Goal: Transaction & Acquisition: Download file/media

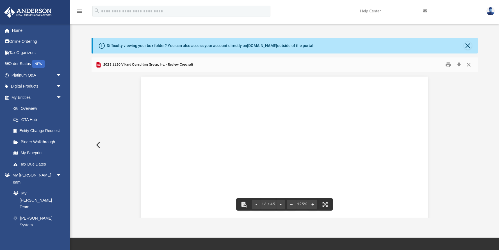
scroll to position [5690, 0]
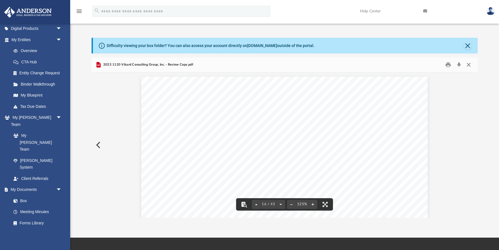
click at [469, 63] on button "Close" at bounding box center [469, 64] width 10 height 9
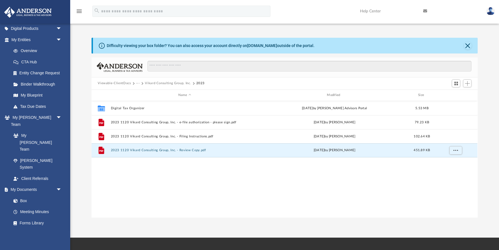
click at [177, 84] on button "Vikard Consulting Group, Inc." at bounding box center [168, 83] width 46 height 5
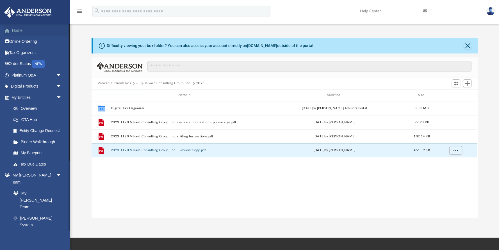
click at [21, 30] on link "Home" at bounding box center [37, 30] width 66 height 11
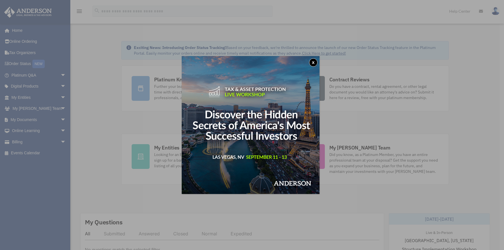
click at [316, 63] on button "x" at bounding box center [313, 62] width 8 height 8
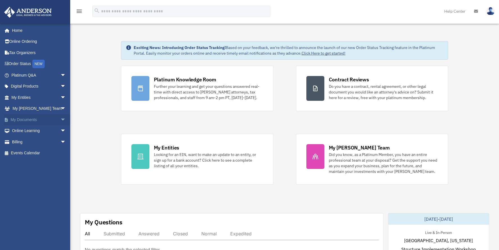
click at [60, 118] on span "arrow_drop_down" at bounding box center [65, 120] width 11 height 12
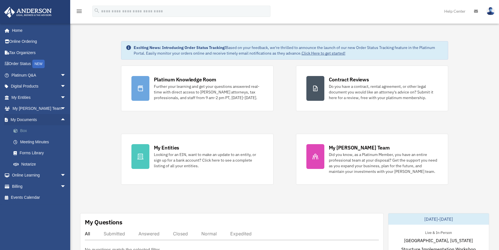
click at [22, 128] on link "Box" at bounding box center [41, 130] width 67 height 11
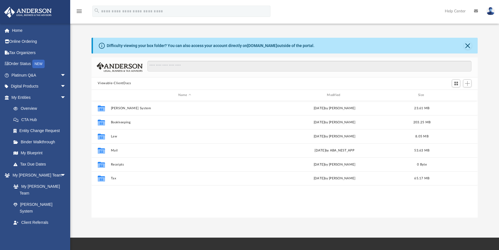
scroll to position [123, 382]
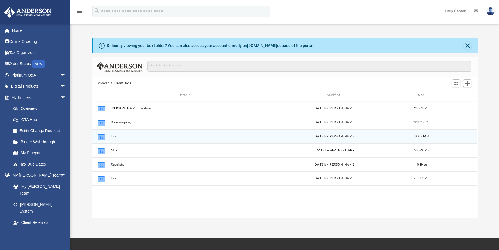
click at [115, 137] on button "Law" at bounding box center [185, 136] width 148 height 4
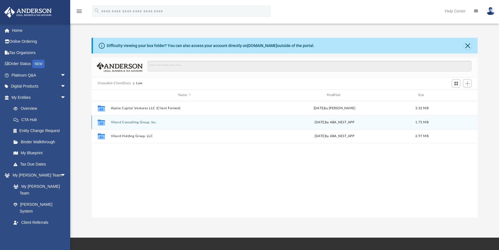
click at [124, 119] on div "Collaborated Folder Vikard Consulting Group, Inc. [DATE] by ABA_NEST_APP 1.75 MB" at bounding box center [285, 122] width 386 height 14
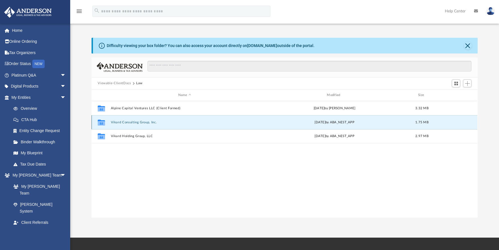
click at [124, 123] on button "Vikard Consulting Group, Inc." at bounding box center [185, 122] width 148 height 4
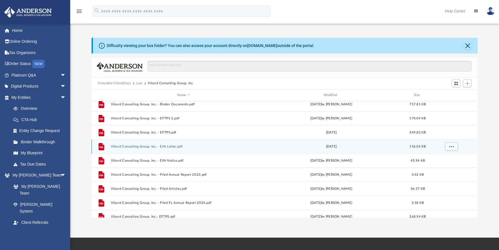
scroll to position [24, 0]
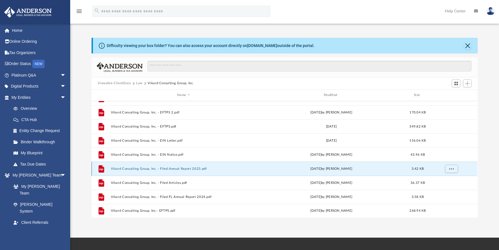
click at [187, 168] on button "Vikard Consulting Group, Inc. - Filed Annual Report 2023.pdf" at bounding box center [184, 169] width 146 height 4
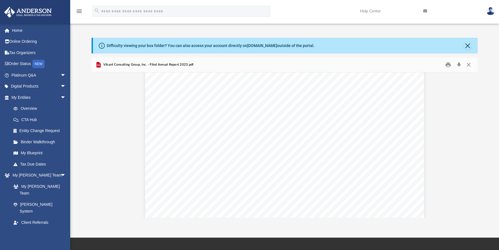
scroll to position [0, 0]
click at [469, 66] on button "Close" at bounding box center [469, 64] width 10 height 9
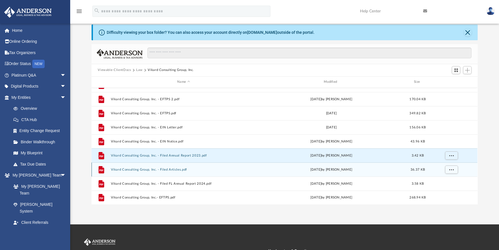
scroll to position [16, 0]
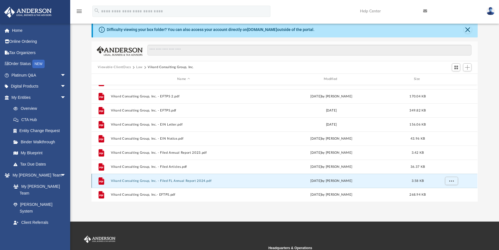
click at [176, 181] on button "Vikard Consulting Group, Inc. - Filed FL Annual Report 2024.pdf" at bounding box center [184, 181] width 146 height 4
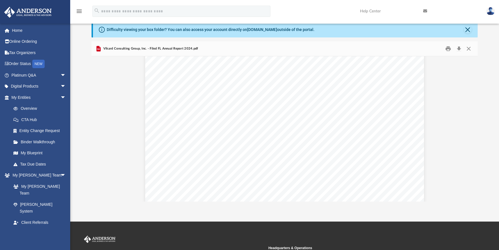
scroll to position [0, 0]
click at [459, 49] on button "Download" at bounding box center [459, 48] width 10 height 9
